Goal: Task Accomplishment & Management: Complete application form

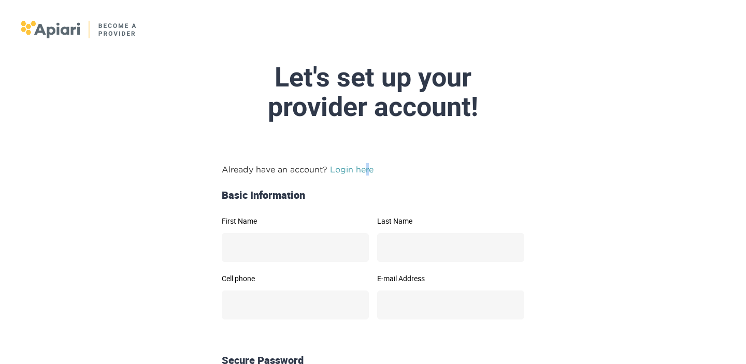
click at [365, 168] on link "Login here" at bounding box center [352, 169] width 44 height 9
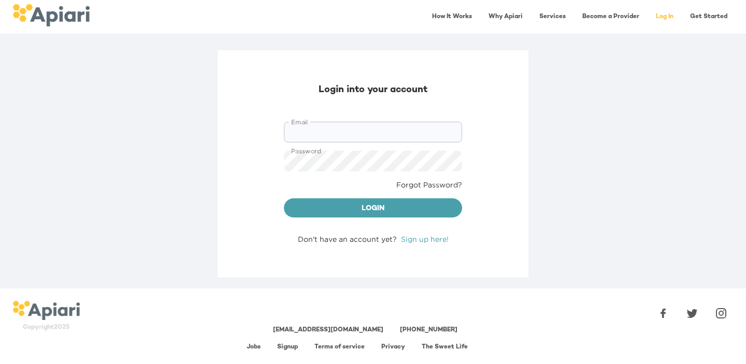
click at [352, 132] on input "Email" at bounding box center [373, 132] width 178 height 21
type input "**********"
click at [680, 142] on div "**********" at bounding box center [373, 169] width 746 height 238
click at [284, 198] on button "Login" at bounding box center [373, 208] width 178 height 20
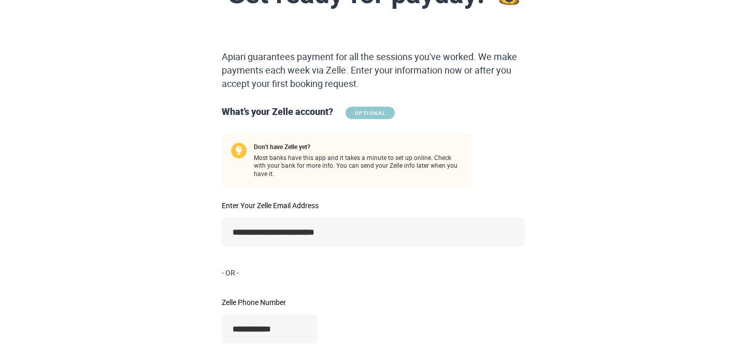
scroll to position [214, 0]
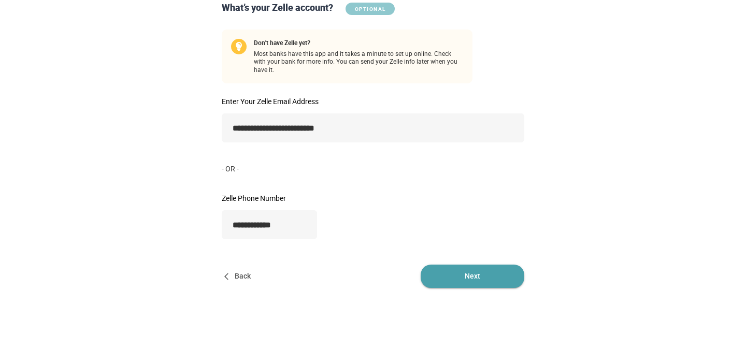
click at [487, 277] on span "Next" at bounding box center [473, 276] width 104 height 23
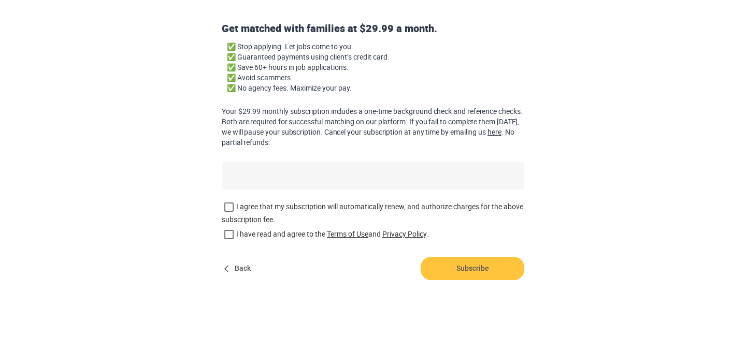
scroll to position [0, 0]
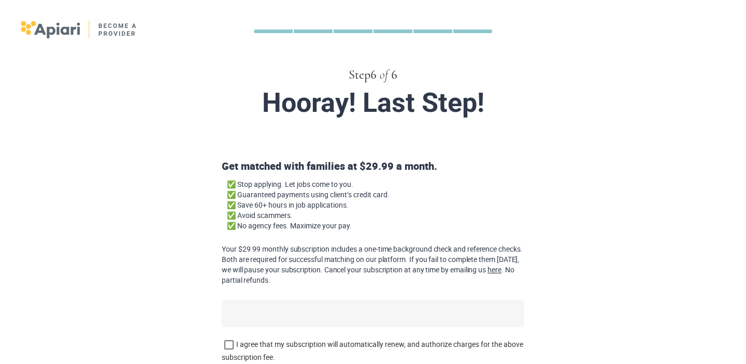
click at [266, 31] on div at bounding box center [273, 32] width 39 height 4
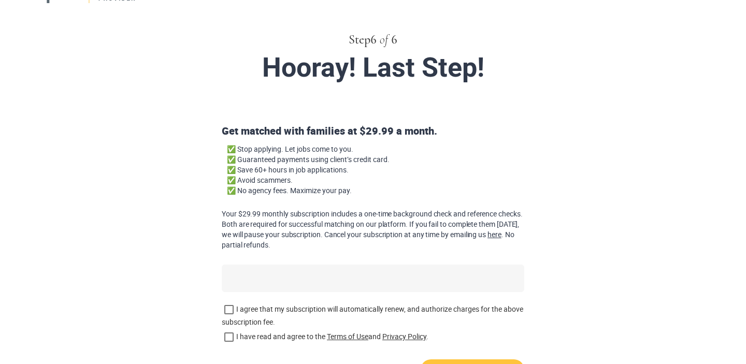
scroll to position [138, 0]
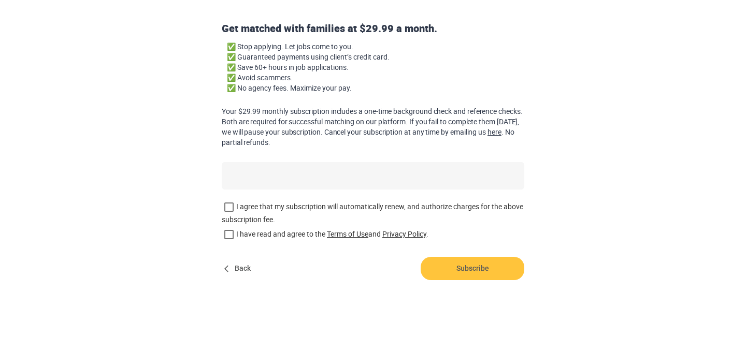
click at [237, 265] on span "Back" at bounding box center [238, 268] width 33 height 23
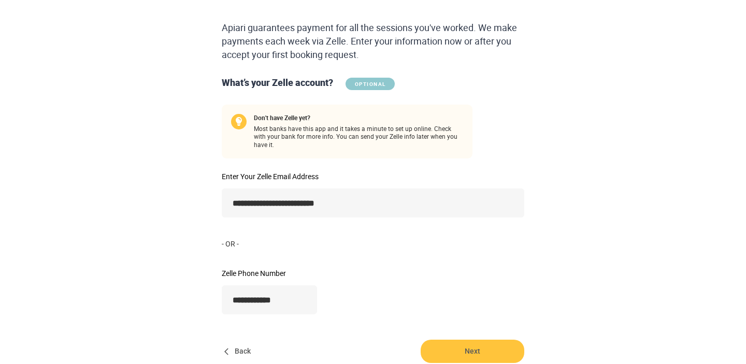
scroll to position [214, 0]
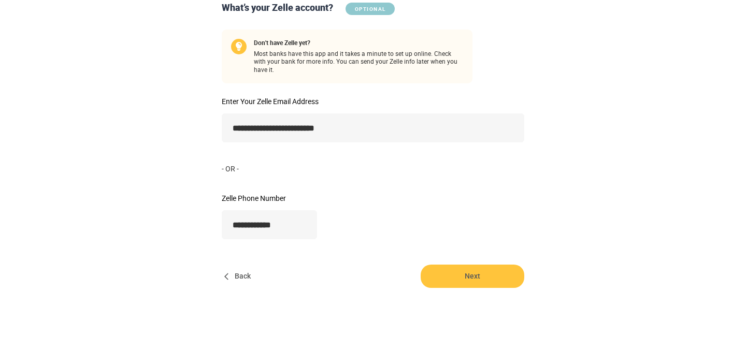
click at [235, 265] on span "Back" at bounding box center [238, 276] width 33 height 23
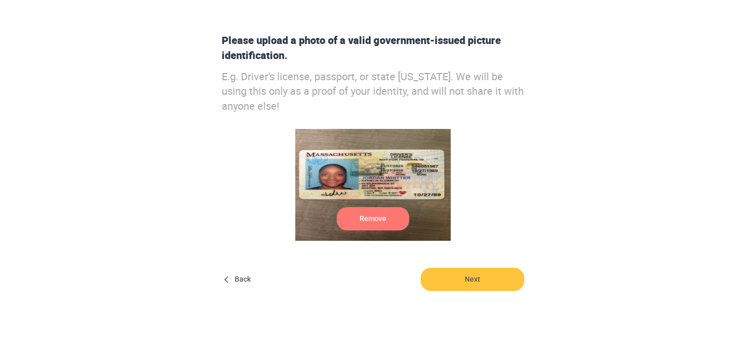
scroll to position [137, 0]
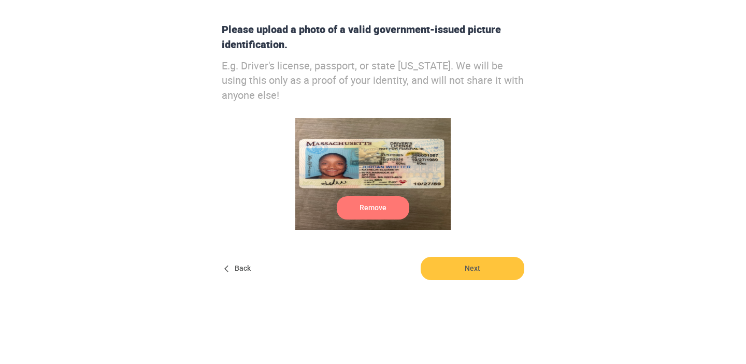
click at [234, 265] on span "Back" at bounding box center [238, 268] width 33 height 23
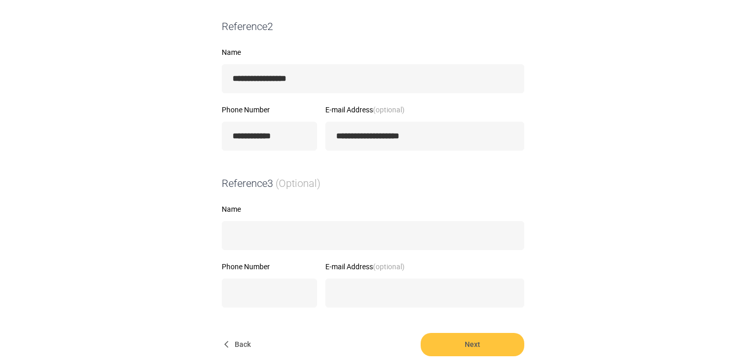
scroll to position [458, 0]
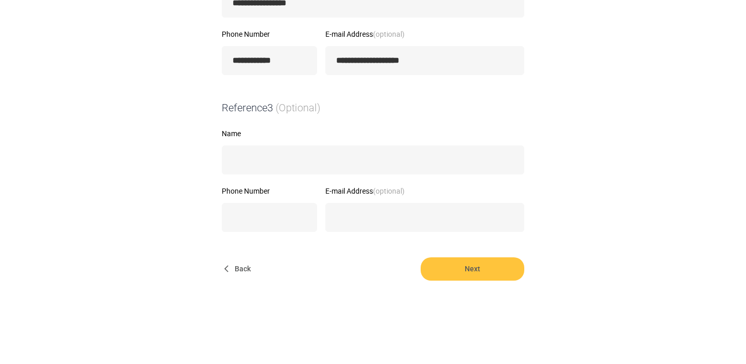
click at [234, 265] on span "Back" at bounding box center [238, 268] width 33 height 23
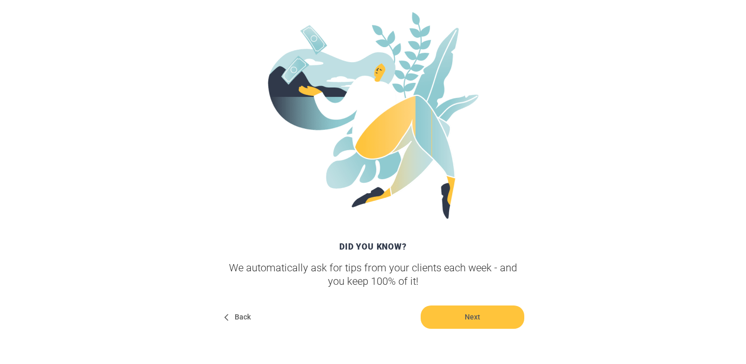
scroll to position [152, 0]
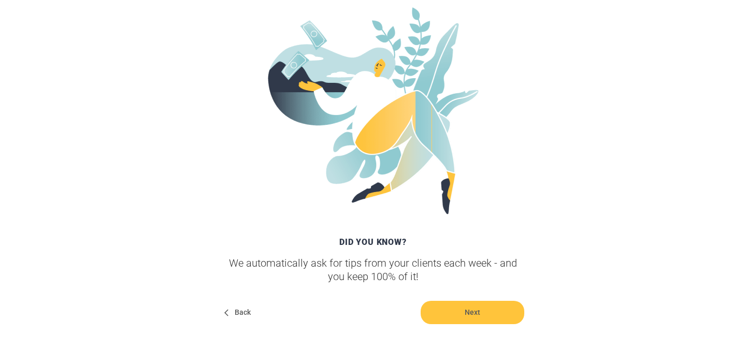
click at [241, 310] on span "Back" at bounding box center [238, 312] width 33 height 23
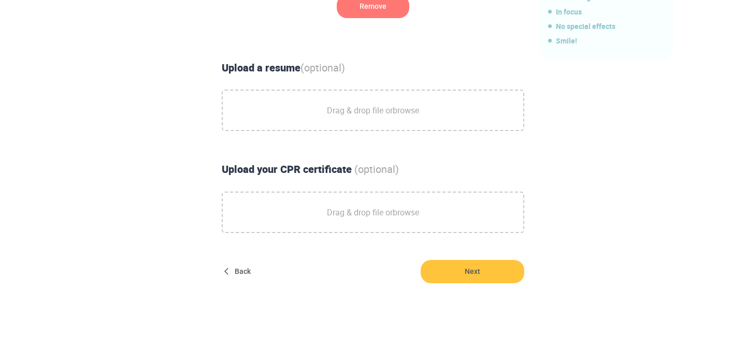
scroll to position [379, 0]
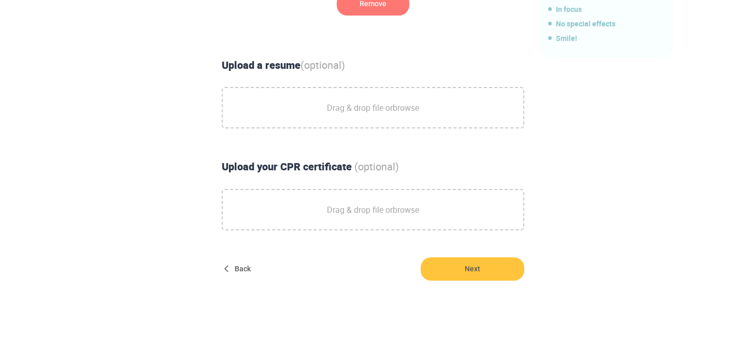
click at [240, 270] on span "Back" at bounding box center [238, 268] width 33 height 23
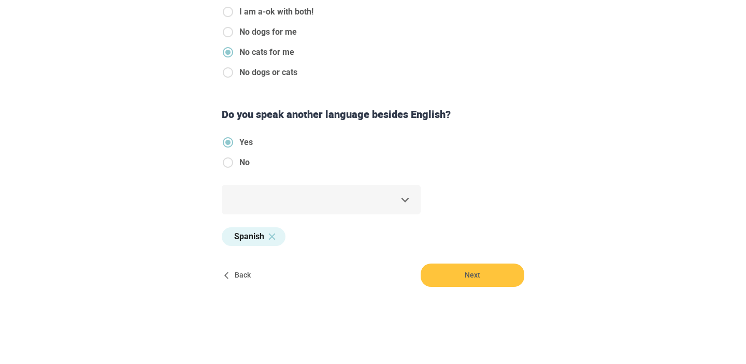
scroll to position [445, 0]
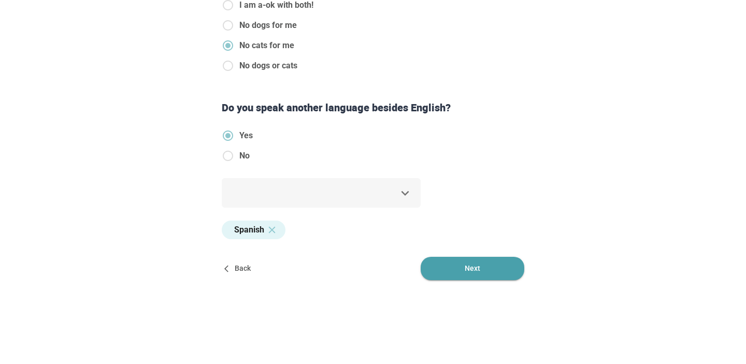
click at [493, 263] on span "Next" at bounding box center [473, 268] width 104 height 23
type textarea "*"
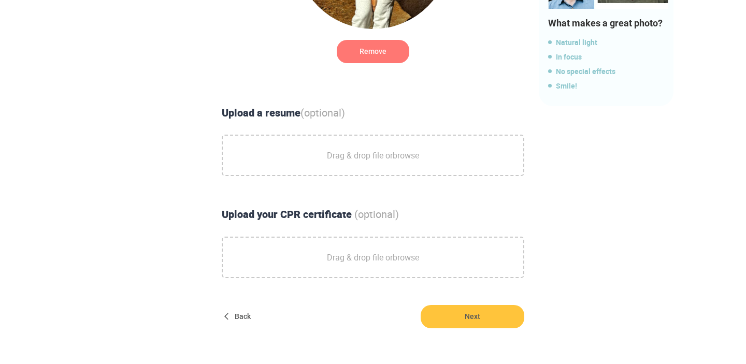
scroll to position [332, 0]
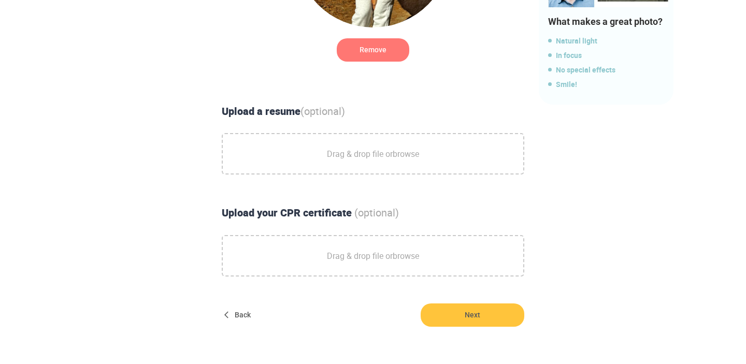
click at [377, 162] on span "Drag & drop file or browse" at bounding box center [373, 154] width 92 height 26
click at [0, 0] on input "Drag & drop file or browse" at bounding box center [0, 0] width 0 height 0
click at [388, 252] on span "Drag & drop file or browse" at bounding box center [373, 256] width 92 height 26
click at [0, 0] on input "Drag & drop file or browse" at bounding box center [0, 0] width 0 height 0
click at [277, 251] on span "CPR_Card.pdf" at bounding box center [373, 255] width 300 height 39
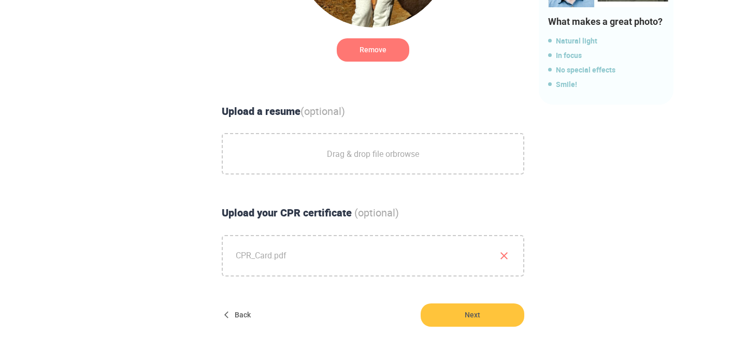
click at [0, 0] on input "CPR_Card.pdf" at bounding box center [0, 0] width 0 height 0
click at [507, 260] on icon "button" at bounding box center [504, 256] width 12 height 12
click at [390, 262] on span "Drag & drop file or browse" at bounding box center [373, 256] width 92 height 26
click at [0, 0] on input "Drag & drop file or browse" at bounding box center [0, 0] width 0 height 0
click at [492, 319] on span "Next" at bounding box center [473, 314] width 104 height 23
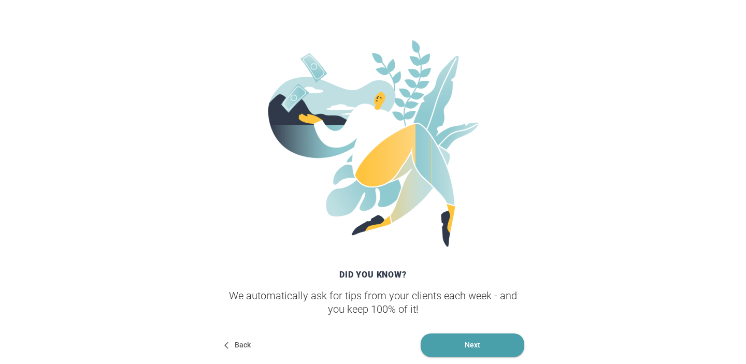
scroll to position [157, 0]
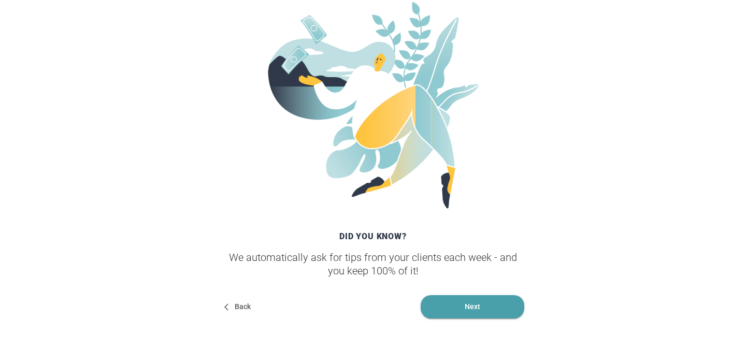
click at [490, 298] on span "Next" at bounding box center [473, 306] width 104 height 23
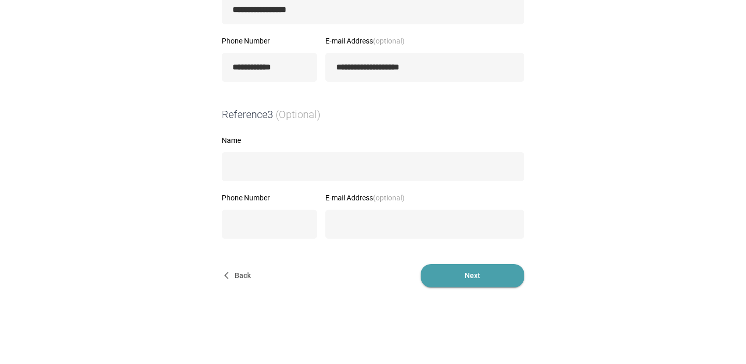
scroll to position [452, 0]
click at [482, 282] on span "Next" at bounding box center [473, 275] width 104 height 23
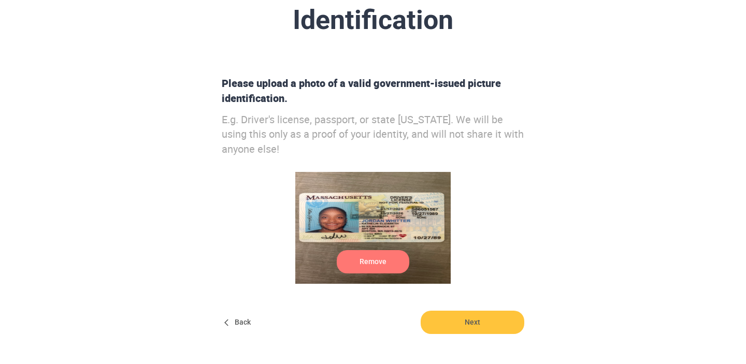
scroll to position [87, 0]
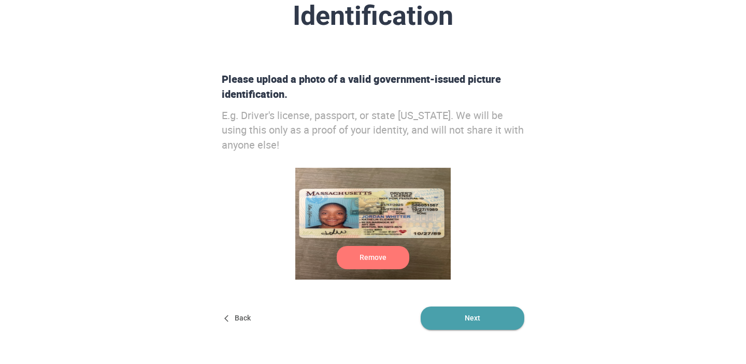
click at [491, 324] on span "Next" at bounding box center [473, 318] width 104 height 23
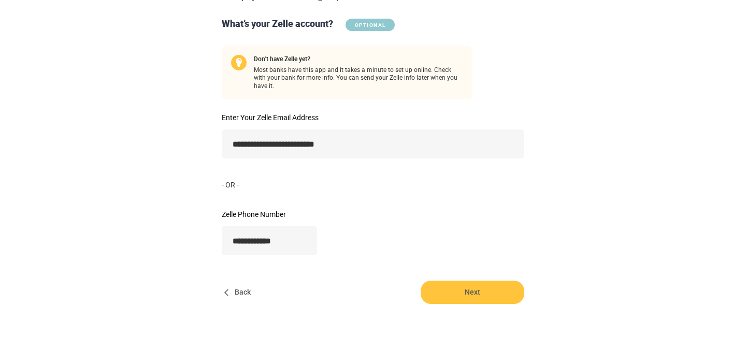
scroll to position [214, 0]
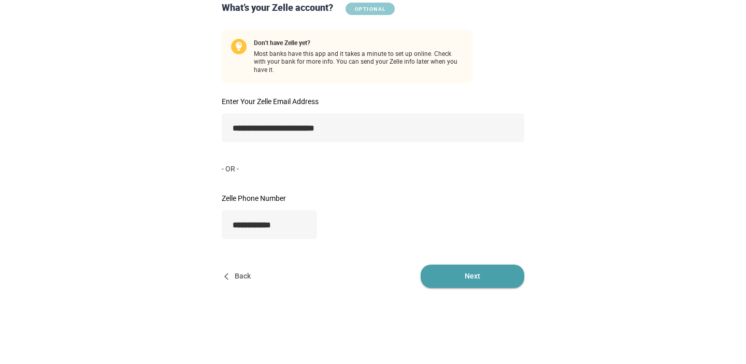
click at [489, 268] on span "Next" at bounding box center [473, 276] width 104 height 23
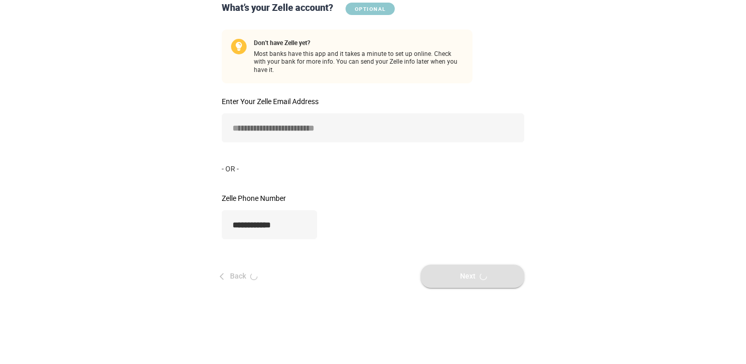
scroll to position [0, 0]
